Goal: Find specific page/section: Find specific page/section

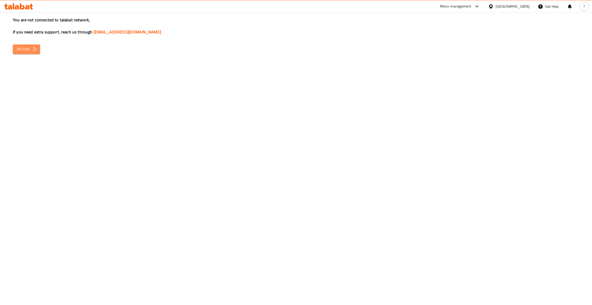
click at [25, 49] on span "Reload" at bounding box center [26, 49] width 19 height 6
click at [38, 46] on button "Reload" at bounding box center [26, 49] width 27 height 10
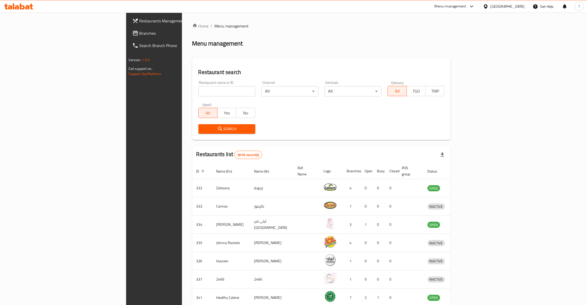
click at [192, 89] on div "Home / Menu management Menu management Restaurant search Restaurant name or ID …" at bounding box center [321, 201] width 258 height 356
click at [198, 91] on input "search" at bounding box center [226, 91] width 57 height 10
type input "[PERSON_NAME]'s"
click button "Search" at bounding box center [226, 129] width 57 height 10
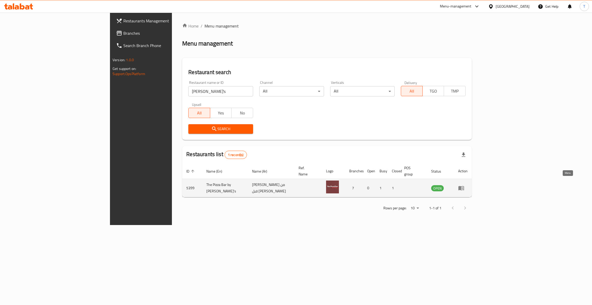
click at [464, 186] on icon "enhanced table" at bounding box center [462, 188] width 6 height 4
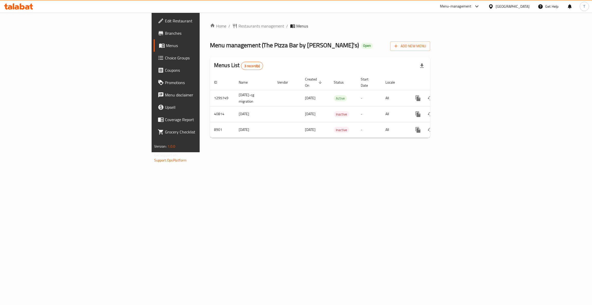
click at [165, 36] on span "Branches" at bounding box center [206, 33] width 82 height 6
